Goal: Information Seeking & Learning: Learn about a topic

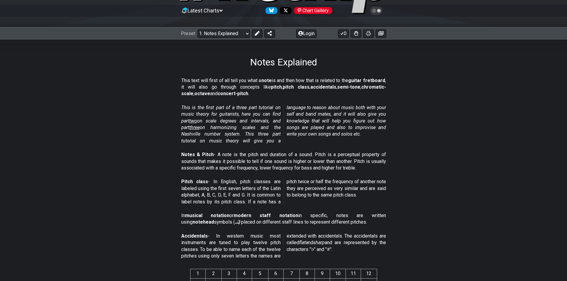
scroll to position [60, 0]
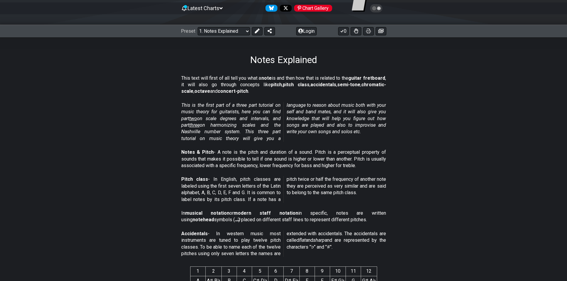
drag, startPoint x: 210, startPoint y: 104, endPoint x: 265, endPoint y: 103, distance: 54.8
click at [265, 103] on div "This is the first part of a three part tutorial on music theory for guitarists,…" at bounding box center [283, 123] width 205 height 47
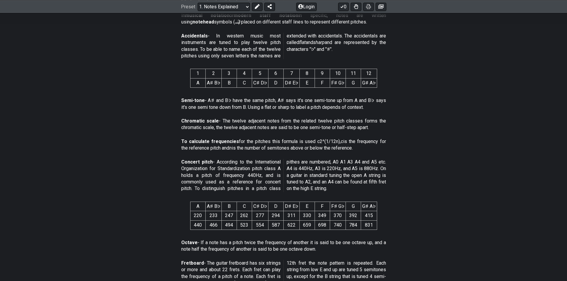
scroll to position [268, 0]
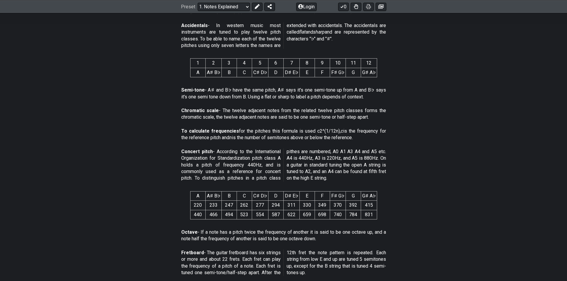
drag, startPoint x: 217, startPoint y: 169, endPoint x: 251, endPoint y: 170, distance: 33.9
click at [251, 170] on p "Concert pitch - According to the International Organization for Standardization…" at bounding box center [283, 164] width 205 height 33
drag, startPoint x: 213, startPoint y: 229, endPoint x: 309, endPoint y: 239, distance: 96.6
click at [309, 239] on p "Octave - If a note has a pitch twice the frequency of another it is said to be …" at bounding box center [283, 235] width 205 height 13
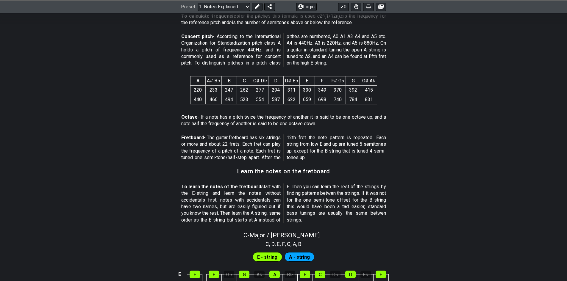
scroll to position [387, 0]
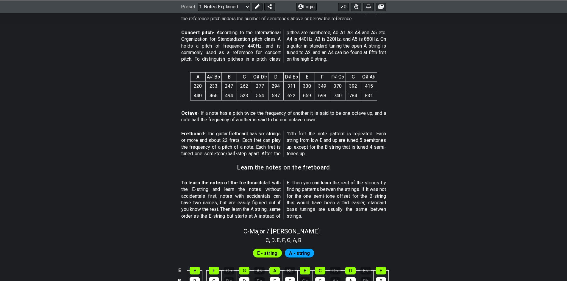
drag, startPoint x: 185, startPoint y: 184, endPoint x: 274, endPoint y: 186, distance: 88.4
click at [274, 186] on p "To learn the notes of the fretboard start with the E-string and learn the notes…" at bounding box center [283, 200] width 205 height 40
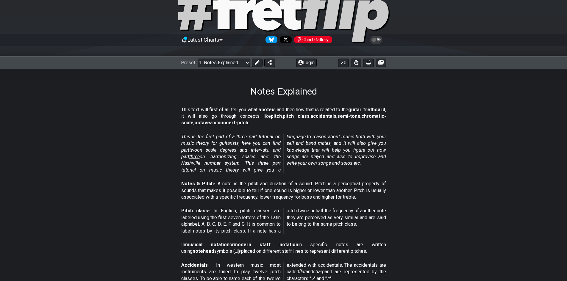
scroll to position [0, 0]
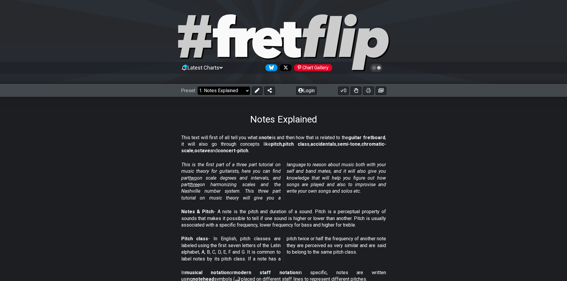
click at [237, 93] on select "Welcome to #fretflip! Initial Preset Custom Preset Minor Pentatonic Major Penta…" at bounding box center [224, 91] width 52 height 8
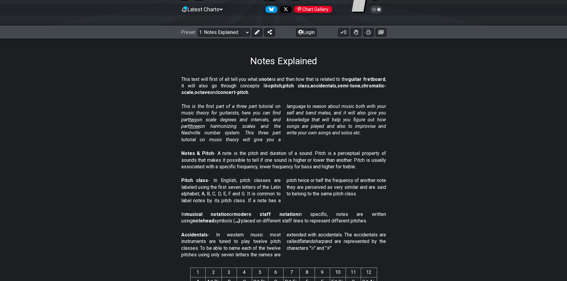
scroll to position [60, 0]
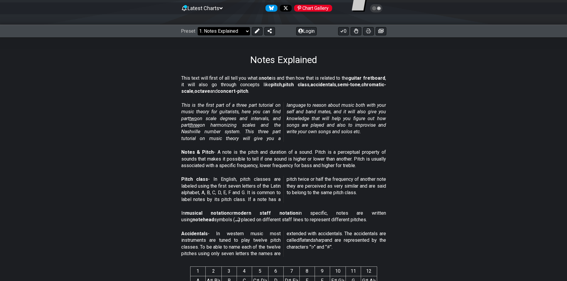
click at [244, 31] on select "Welcome to #fretflip! Initial Preset Custom Preset Minor Pentatonic Major Penta…" at bounding box center [224, 31] width 52 height 8
click at [198, 27] on select "Welcome to #fretflip! Initial Preset Custom Preset Minor Pentatonic Major Penta…" at bounding box center [224, 31] width 52 height 8
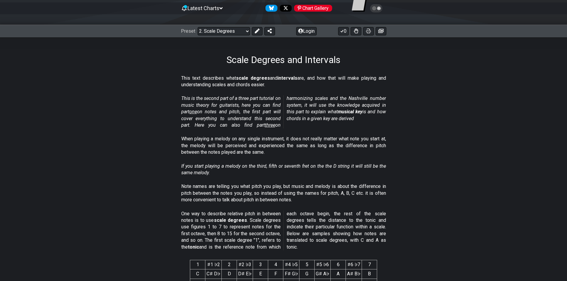
drag, startPoint x: 188, startPoint y: 77, endPoint x: 320, endPoint y: 89, distance: 132.3
click at [320, 89] on div "This text describes what scale degrees and intervals are, and how that will mak…" at bounding box center [283, 83] width 205 height 21
click at [244, 30] on select "Welcome to #fretflip! Initial Preset Custom Preset Minor Pentatonic Major Penta…" at bounding box center [224, 31] width 52 height 8
click at [341, 131] on div "This is the second part of a three part tutorial on music theory for guitarists…" at bounding box center [283, 113] width 205 height 40
drag, startPoint x: 186, startPoint y: 73, endPoint x: 314, endPoint y: 82, distance: 128.2
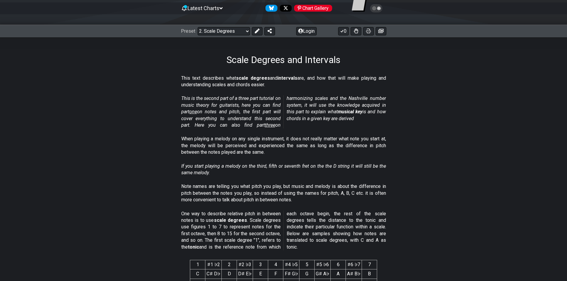
click at [314, 82] on div "This text describes what scale degrees and intervals are, and how that will mak…" at bounding box center [283, 83] width 205 height 21
drag, startPoint x: 179, startPoint y: 102, endPoint x: 256, endPoint y: 104, distance: 76.8
click at [256, 104] on section "This is the second part of a three part tutorial on music theory for guitarists…" at bounding box center [283, 113] width 567 height 40
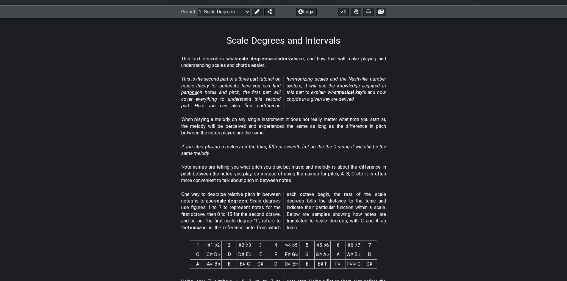
scroll to position [89, 0]
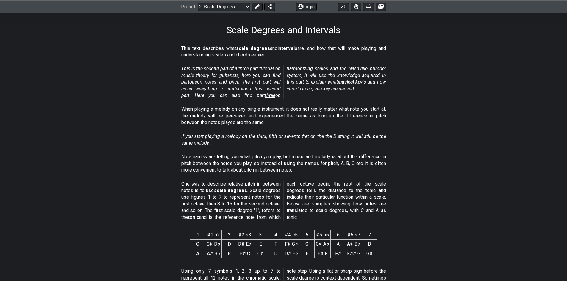
drag, startPoint x: 186, startPoint y: 159, endPoint x: 264, endPoint y: 155, distance: 78.3
click at [264, 155] on p "Note names are telling you what pitch you play, but music and melody is about t…" at bounding box center [283, 164] width 205 height 20
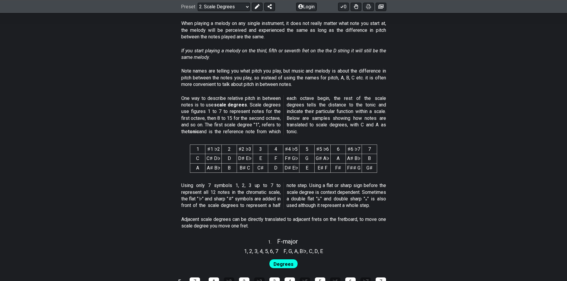
scroll to position [179, 0]
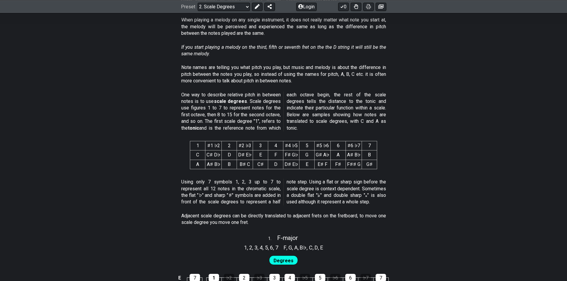
drag, startPoint x: 295, startPoint y: 98, endPoint x: 333, endPoint y: 95, distance: 38.2
click at [333, 95] on p "One way to describe relative pitch in between notes is to use scale degrees . S…" at bounding box center [283, 112] width 205 height 40
drag, startPoint x: 201, startPoint y: 191, endPoint x: 249, endPoint y: 192, distance: 48.5
click at [249, 192] on p "Using only 7 symbols 1, 2, 3 up to 7 to represent all 12 notes in the chromatic…" at bounding box center [283, 192] width 205 height 27
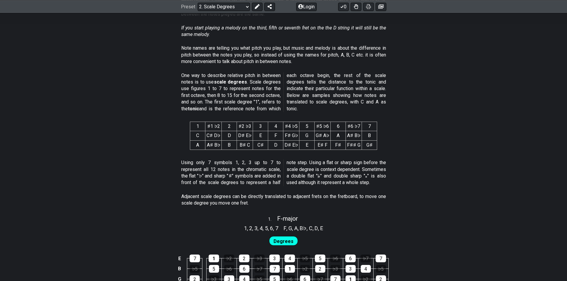
scroll to position [208, 0]
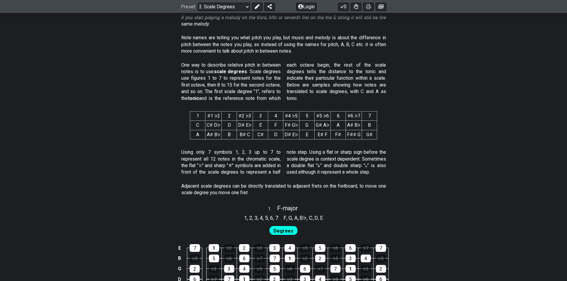
drag, startPoint x: 187, startPoint y: 151, endPoint x: 232, endPoint y: 151, distance: 44.6
click at [232, 151] on p "Using only 7 symbols 1, 2, 3 up to 7 to represent all 12 notes in the chromatic…" at bounding box center [283, 162] width 205 height 27
drag, startPoint x: 197, startPoint y: 167, endPoint x: 253, endPoint y: 166, distance: 55.7
click at [242, 168] on p "Using only 7 symbols 1, 2, 3 up to 7 to represent all 12 notes in the chromatic…" at bounding box center [283, 162] width 205 height 27
drag, startPoint x: 294, startPoint y: 151, endPoint x: 346, endPoint y: 152, distance: 51.8
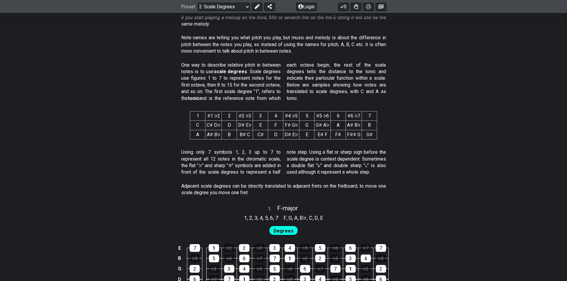
click at [346, 152] on p "Using only 7 symbols 1, 2, 3 up to 7 to represent all 12 notes in the chromatic…" at bounding box center [283, 162] width 205 height 27
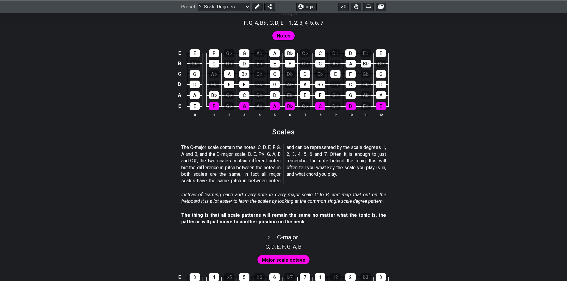
scroll to position [536, 0]
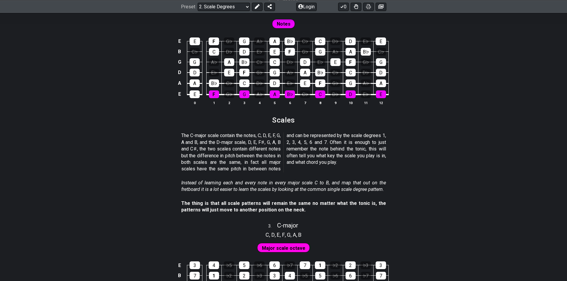
drag, startPoint x: 184, startPoint y: 135, endPoint x: 256, endPoint y: 134, distance: 71.4
click at [257, 133] on p "The C-major scale contain the notes, C, D, E, F, G, A and B, and the D-major sc…" at bounding box center [283, 152] width 205 height 40
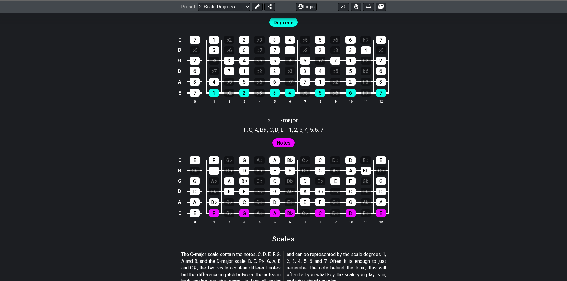
scroll to position [506, 0]
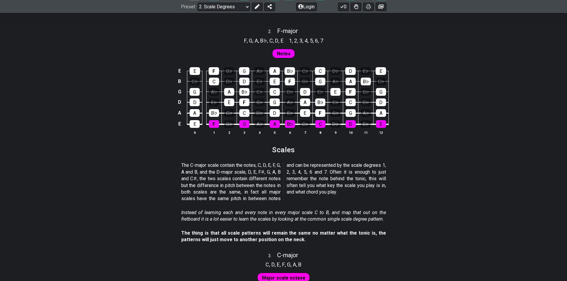
drag, startPoint x: 275, startPoint y: 180, endPoint x: 364, endPoint y: 181, distance: 89.3
click at [364, 181] on p "The C-major scale contain the notes, C, D, E, F, G, A and B, and the D-major sc…" at bounding box center [283, 182] width 205 height 40
drag, startPoint x: 193, startPoint y: 213, endPoint x: 327, endPoint y: 213, distance: 133.6
click at [327, 213] on em "Instead of learning each and every note in every major scale C to B, and map th…" at bounding box center [283, 216] width 205 height 12
drag, startPoint x: 213, startPoint y: 220, endPoint x: 244, endPoint y: 221, distance: 30.7
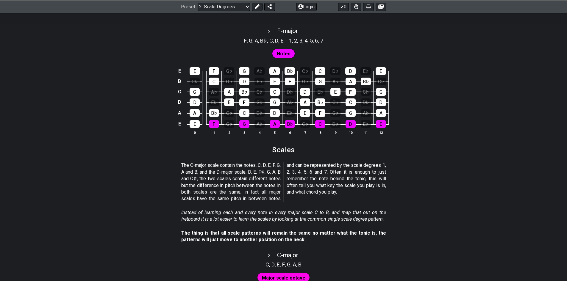
click at [243, 221] on em "Instead of learning each and every note in every major scale C to B, and map th…" at bounding box center [283, 216] width 205 height 12
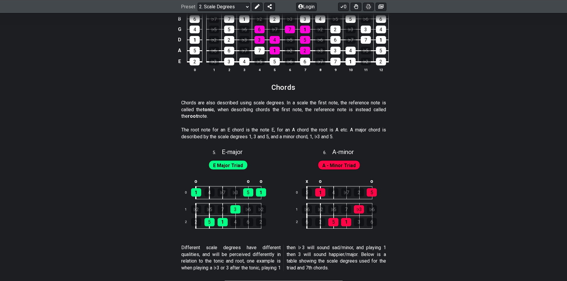
scroll to position [922, 0]
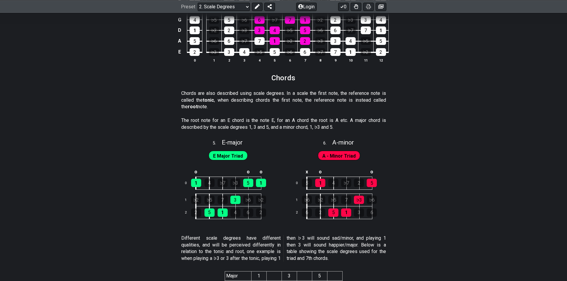
drag, startPoint x: 218, startPoint y: 125, endPoint x: 271, endPoint y: 125, distance: 52.4
click at [271, 125] on p "The root note for an E chord is the note E, for an A chord the root is A etc. A…" at bounding box center [283, 123] width 205 height 13
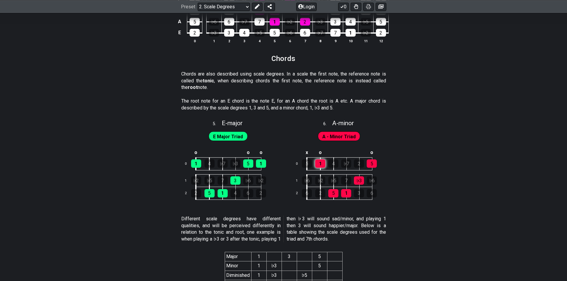
scroll to position [952, 0]
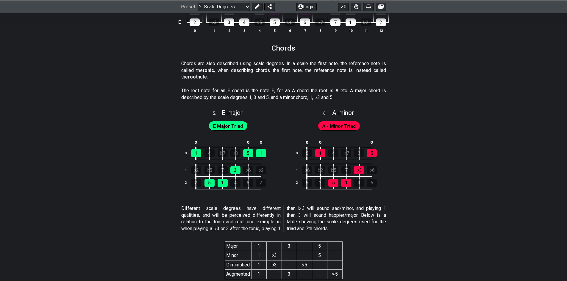
drag, startPoint x: 188, startPoint y: 205, endPoint x: 270, endPoint y: 205, distance: 81.8
click at [270, 205] on div "Different scale degrees have different qualities, and will be perceived differe…" at bounding box center [283, 220] width 205 height 34
drag, startPoint x: 198, startPoint y: 94, endPoint x: 239, endPoint y: 96, distance: 41.4
click at [239, 96] on p "The root note for an E chord is the note E, for an A chord the root is A etc. A…" at bounding box center [283, 93] width 205 height 13
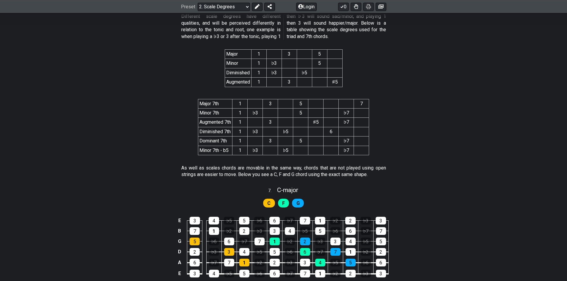
scroll to position [1190, 0]
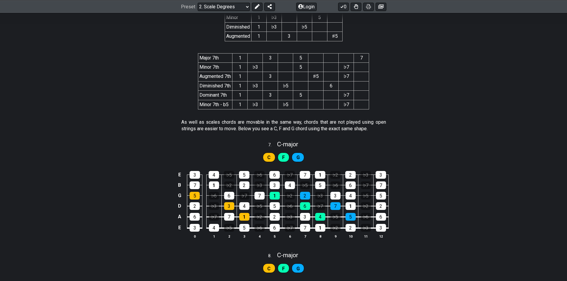
drag, startPoint x: 192, startPoint y: 120, endPoint x: 235, endPoint y: 123, distance: 43.8
click at [235, 123] on p "As well as scales chords are movable in the same way, chords that are not playe…" at bounding box center [283, 125] width 205 height 13
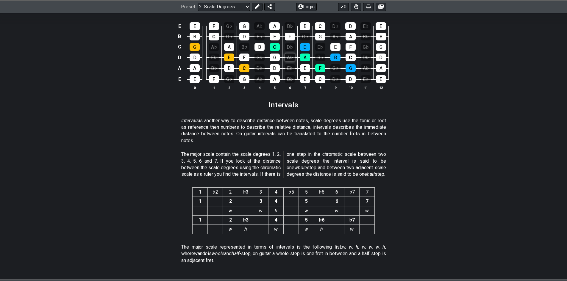
scroll to position [1458, 0]
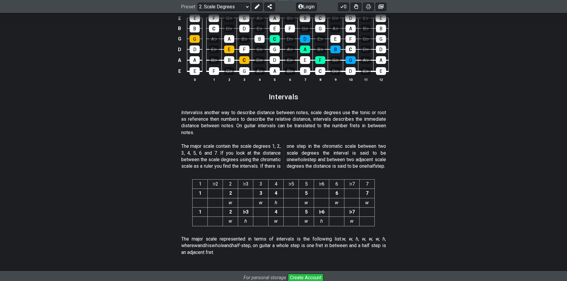
drag, startPoint x: 188, startPoint y: 109, endPoint x: 235, endPoint y: 115, distance: 47.4
click at [235, 115] on p "Intervals is another way to describe distance between notes, scale degrees use …" at bounding box center [283, 122] width 205 height 27
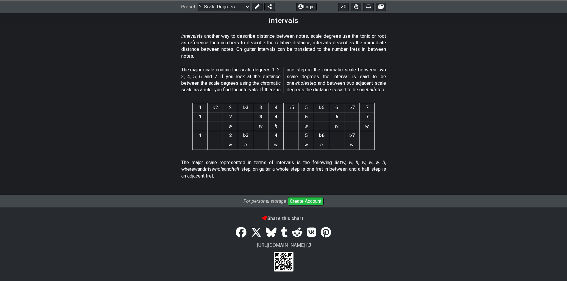
scroll to position [1452, 0]
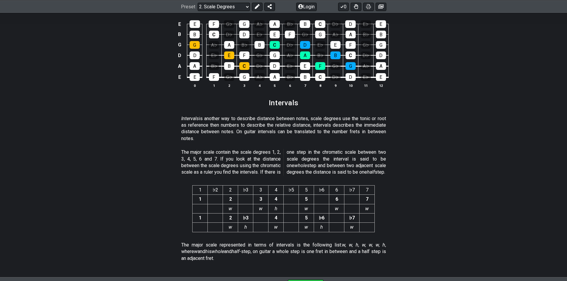
drag, startPoint x: 187, startPoint y: 159, endPoint x: 335, endPoint y: 170, distance: 148.8
click at [333, 164] on p "The major scale contain the scale degrees 1, 2, 3, 4, 5, 6 and 7. If you look a…" at bounding box center [283, 162] width 205 height 27
drag, startPoint x: 335, startPoint y: 170, endPoint x: 322, endPoint y: 155, distance: 19.2
click at [322, 155] on p "The major scale contain the scale degrees 1, 2, 3, 4, 5, 6 and 7. If you look a…" at bounding box center [283, 162] width 205 height 27
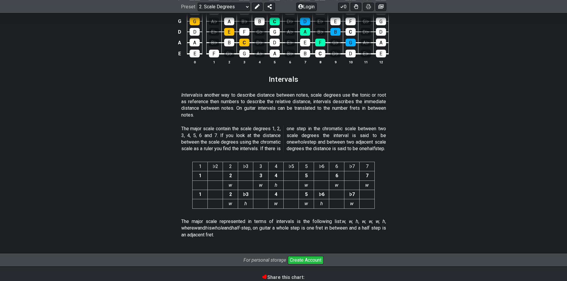
scroll to position [1511, 0]
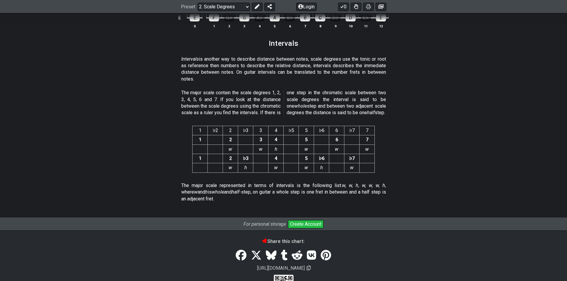
drag, startPoint x: 316, startPoint y: 97, endPoint x: 363, endPoint y: 104, distance: 47.5
click at [363, 104] on p "The major scale contain the scale degrees 1, 2, 3, 4, 5, 6 and 7. If you look a…" at bounding box center [283, 103] width 205 height 27
drag, startPoint x: 190, startPoint y: 84, endPoint x: 245, endPoint y: 92, distance: 55.0
click at [231, 135] on th "2" at bounding box center [230, 130] width 15 height 9
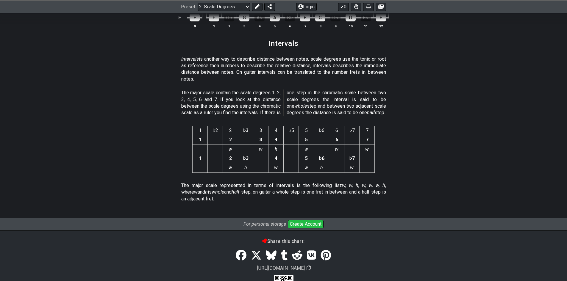
drag, startPoint x: 276, startPoint y: 143, endPoint x: 208, endPoint y: 148, distance: 67.7
click at [249, 145] on tr "1 2 3 4 5 6 7" at bounding box center [283, 139] width 182 height 9
drag, startPoint x: 316, startPoint y: 110, endPoint x: 250, endPoint y: 152, distance: 77.3
click at [310, 116] on span "The major scale contain the scale degrees 1, 2, 3, 4, 5, 6 and 7. If you look a…" at bounding box center [283, 103] width 205 height 27
drag, startPoint x: 306, startPoint y: 93, endPoint x: 356, endPoint y: 105, distance: 51.6
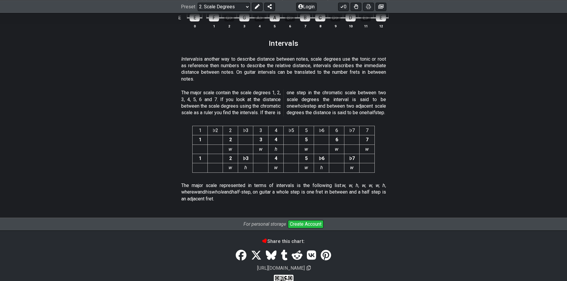
click at [356, 105] on p "The major scale contain the scale degrees 1, 2, 3, 4, 5, 6 and 7. If you look a…" at bounding box center [283, 103] width 205 height 27
drag, startPoint x: 297, startPoint y: 105, endPoint x: 204, endPoint y: 96, distance: 93.0
click at [397, 117] on section "The major scale contain the scale degrees 1, 2, 3, 4, 5, 6 and 7. If you look a…" at bounding box center [283, 104] width 567 height 34
drag, startPoint x: 181, startPoint y: 95, endPoint x: 281, endPoint y: 100, distance: 100.1
click at [281, 100] on span "The major scale contain the scale degrees 1, 2, 3, 4, 5, 6 and 7. If you look a…" at bounding box center [283, 103] width 205 height 27
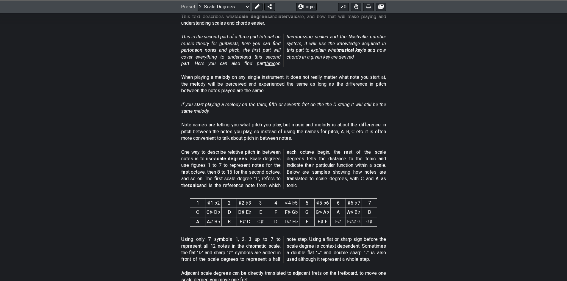
scroll to position [0, 0]
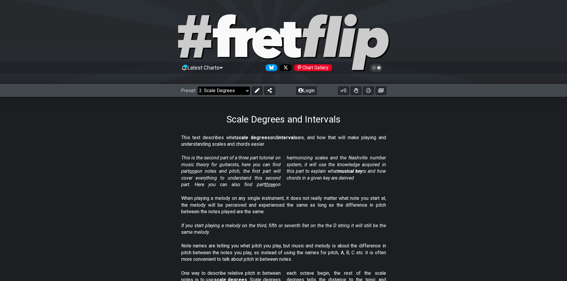
click at [246, 93] on select "Welcome to #fretflip! Initial Preset Custom Preset Minor Pentatonic Major Penta…" at bounding box center [224, 91] width 52 height 8
click at [198, 87] on select "Welcome to #fretflip! Initial Preset Custom Preset Minor Pentatonic Major Penta…" at bounding box center [224, 91] width 52 height 8
select select "/harmonizing-scales"
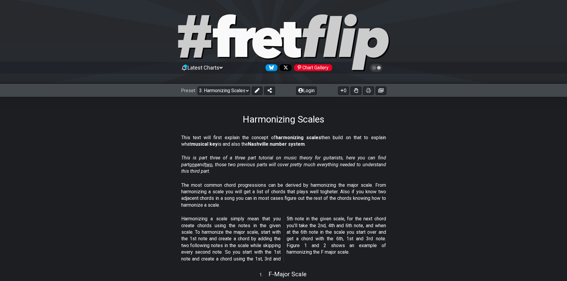
drag, startPoint x: 196, startPoint y: 142, endPoint x: 243, endPoint y: 143, distance: 47.3
click at [243, 143] on p "This text will first explain the concept of harmonizing scales then build on th…" at bounding box center [283, 140] width 205 height 13
drag, startPoint x: 187, startPoint y: 200, endPoint x: 213, endPoint y: 204, distance: 26.8
click at [213, 204] on p "The most common chord progressions can be derived by harmonizing the major scal…" at bounding box center [283, 195] width 205 height 27
drag, startPoint x: 263, startPoint y: 199, endPoint x: 304, endPoint y: 198, distance: 41.1
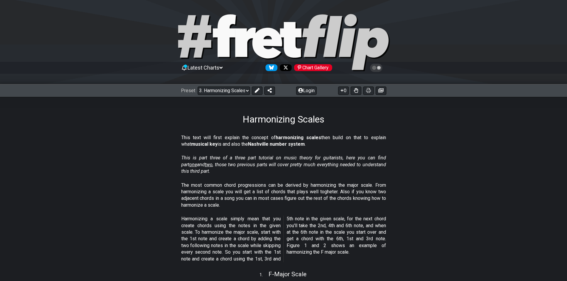
click at [304, 198] on p "The most common chord progressions can be derived by harmonizing the major scal…" at bounding box center [283, 195] width 205 height 27
drag, startPoint x: 295, startPoint y: 200, endPoint x: 265, endPoint y: 198, distance: 29.5
click at [265, 198] on p "The most common chord progressions can be derived by harmonizing the major scal…" at bounding box center [283, 195] width 205 height 27
drag, startPoint x: 190, startPoint y: 197, endPoint x: 357, endPoint y: 199, distance: 167.2
click at [357, 199] on p "The most common chord progressions can be derived by harmonizing the major scal…" at bounding box center [283, 195] width 205 height 27
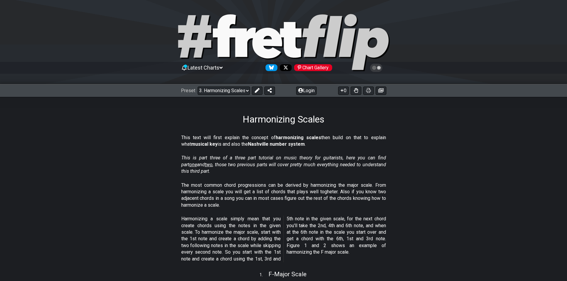
click at [195, 221] on p "Harmonizing a scale simply mean that you create chords using the notes in the g…" at bounding box center [283, 239] width 205 height 47
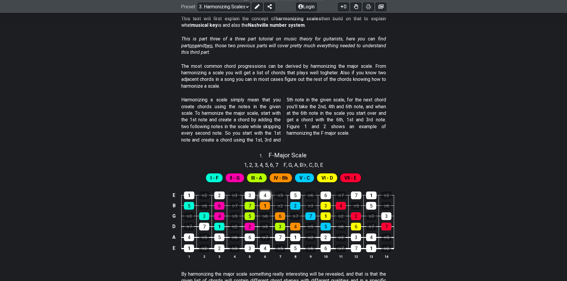
scroll to position [208, 0]
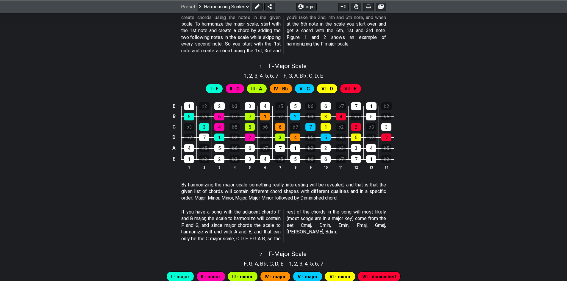
drag, startPoint x: 210, startPoint y: 184, endPoint x: 278, endPoint y: 189, distance: 68.9
click at [278, 189] on p "By harmonizing the major scale something really interesting will be revealed, a…" at bounding box center [283, 192] width 205 height 20
click at [157, 136] on div "E 1 ♭2 2 ♭3 3 4 ♭5 5 ♭6 6 ♭7 7 1 ♭2 B 5 ♭6 6 ♭7 7 1 ♭2 2 ♭3 3 4 ♭5 5 ♭6 G ♭3 3 …" at bounding box center [283, 137] width 567 height 84
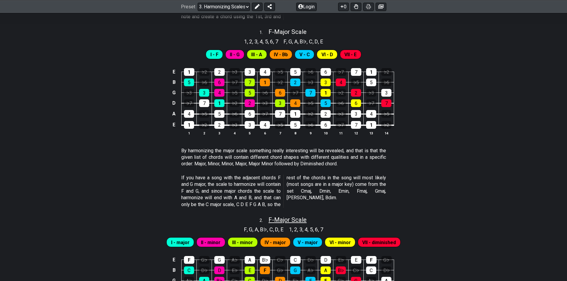
scroll to position [238, 0]
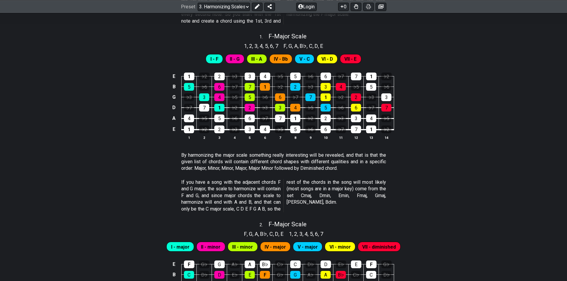
drag, startPoint x: 288, startPoint y: 177, endPoint x: 310, endPoint y: 198, distance: 30.7
click at [310, 198] on div "If you have a song with the adjacent chords F and G major, the scale to harmoni…" at bounding box center [283, 197] width 205 height 40
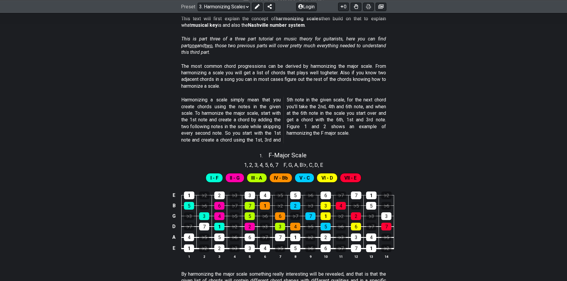
scroll to position [0, 0]
